Goal: Navigation & Orientation: Understand site structure

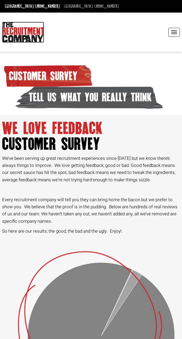
click at [18, 32] on img at bounding box center [23, 32] width 42 height 21
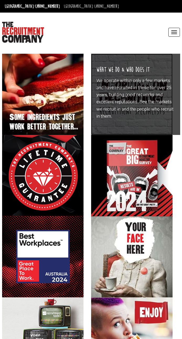
click at [119, 93] on p "We operate within only a few markets and have recruited in these for over 25 ye…" at bounding box center [135, 98] width 78 height 43
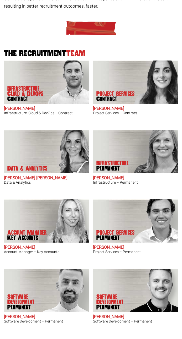
scroll to position [154, 0]
